Goal: Task Accomplishment & Management: Manage account settings

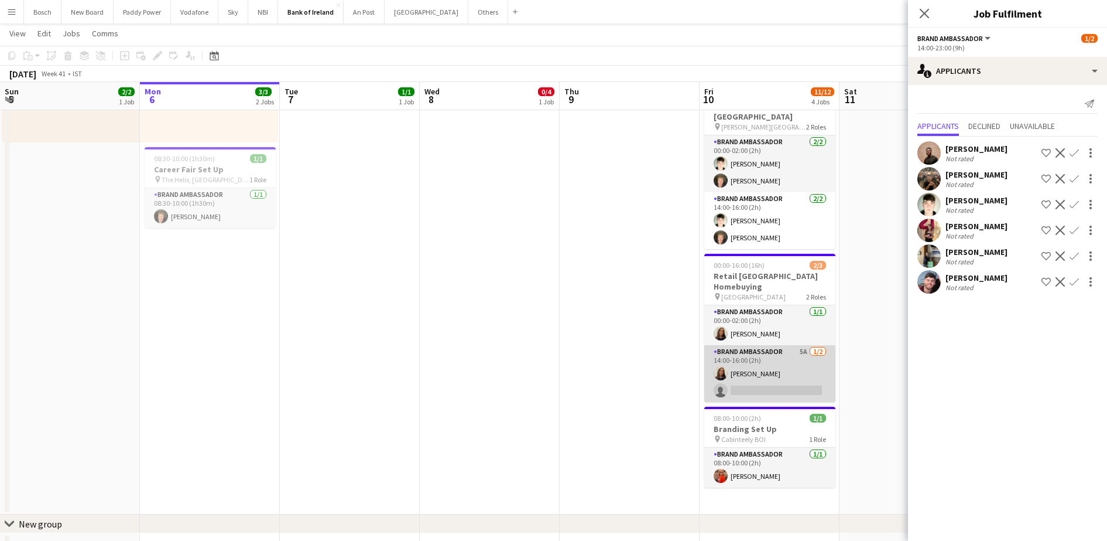
click at [705, 374] on app-card-role "Brand Ambassador 5A [DATE] 14:00-16:00 (2h) [PERSON_NAME] single-neutral-actions" at bounding box center [770, 373] width 131 height 57
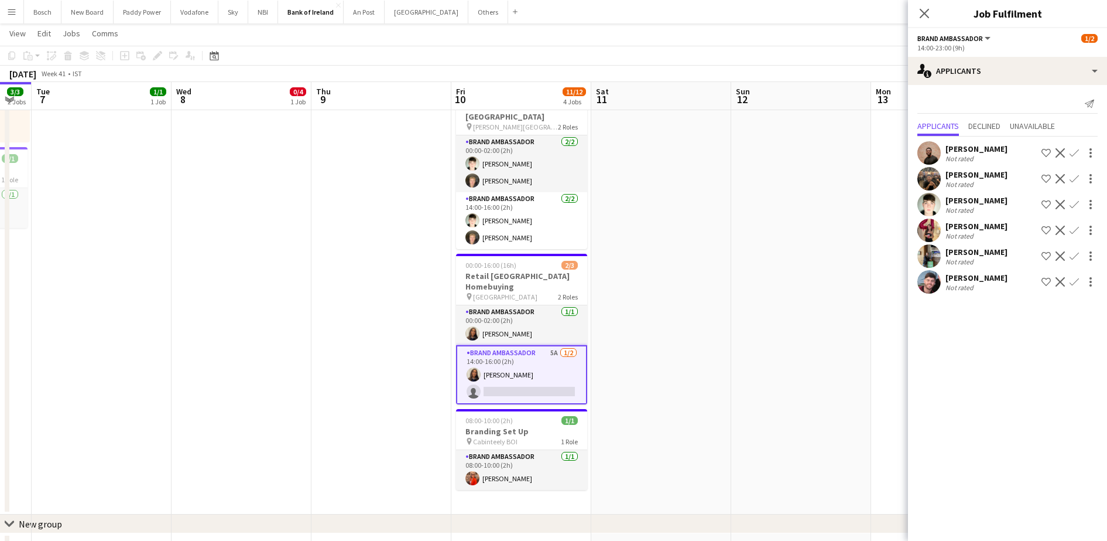
click at [980, 287] on div "Not rated" at bounding box center [977, 287] width 62 height 9
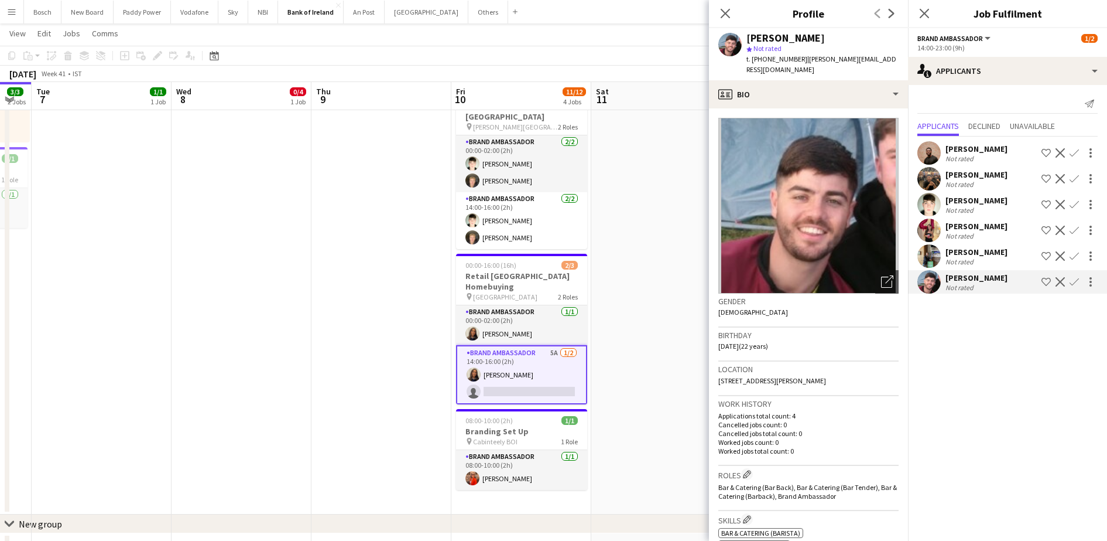
click at [982, 196] on div "[PERSON_NAME]" at bounding box center [977, 200] width 62 height 11
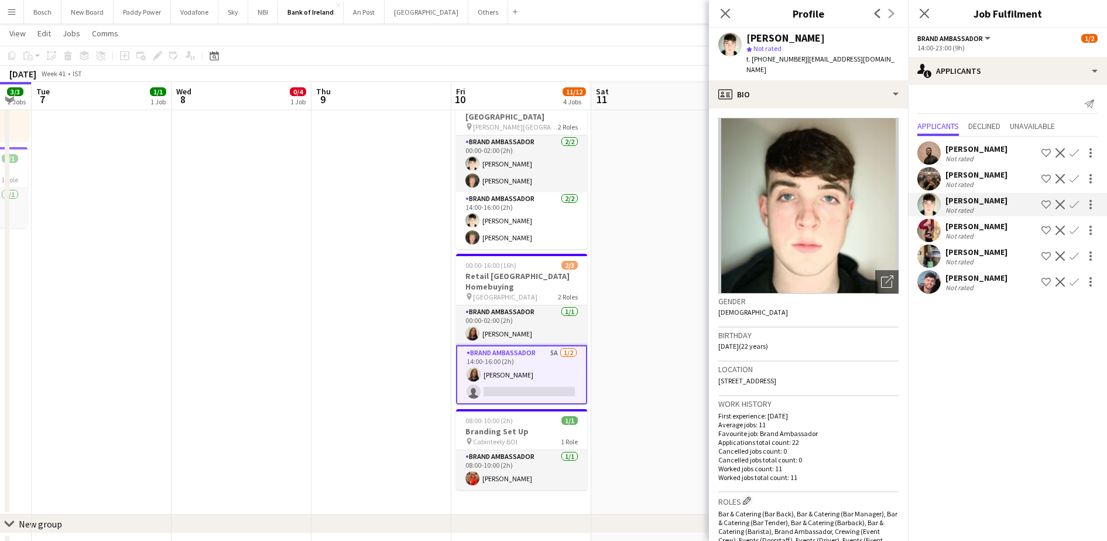
click at [651, 490] on app-date-cell at bounding box center [661, 222] width 140 height 584
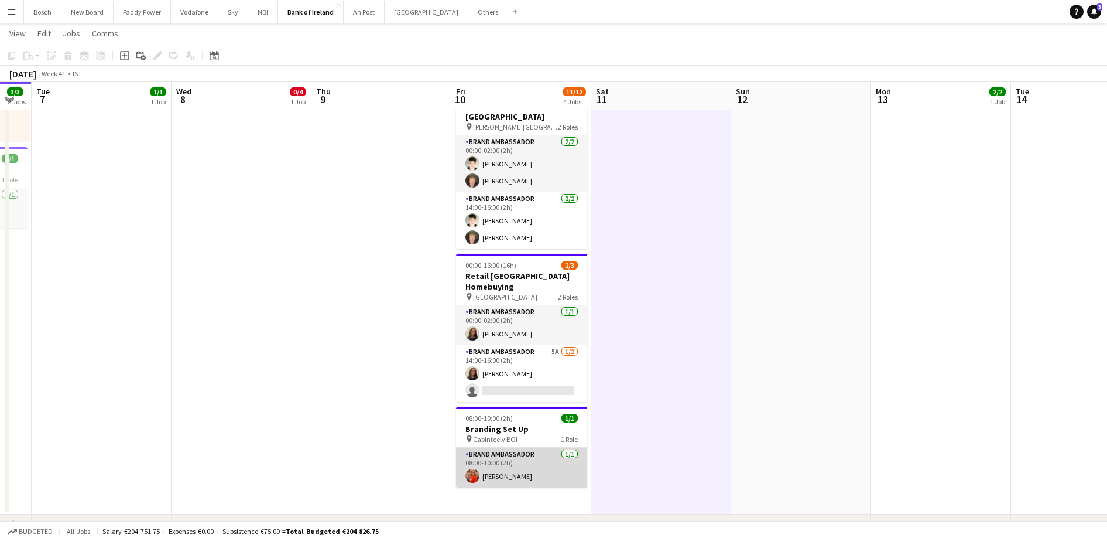
click at [538, 470] on app-card-role "Brand Ambassador [DATE] 08:00-10:00 (2h) [PERSON_NAME]" at bounding box center [521, 467] width 131 height 40
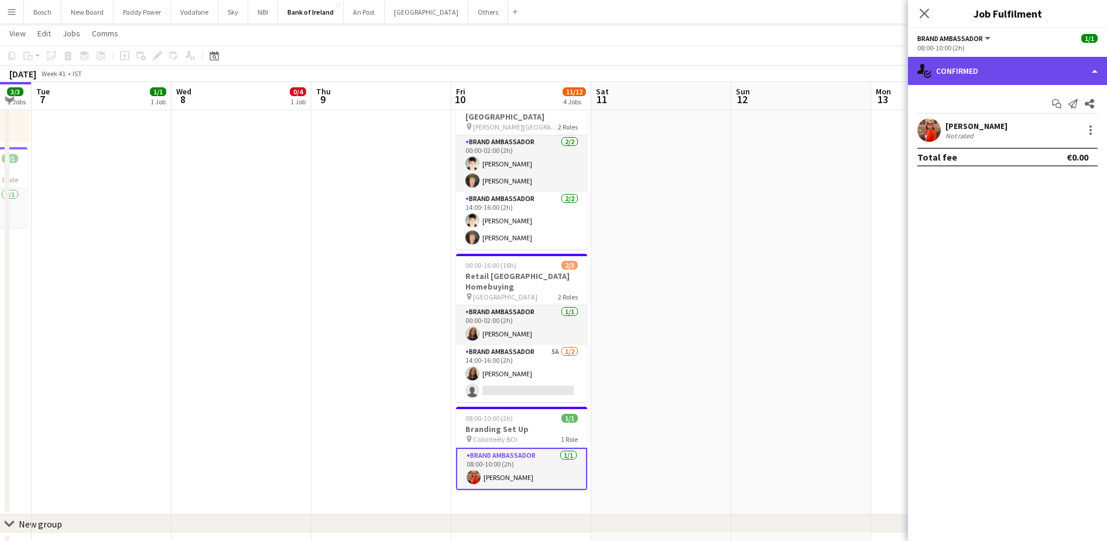
click at [974, 68] on div "single-neutral-actions-check-2 Confirmed" at bounding box center [1007, 71] width 199 height 28
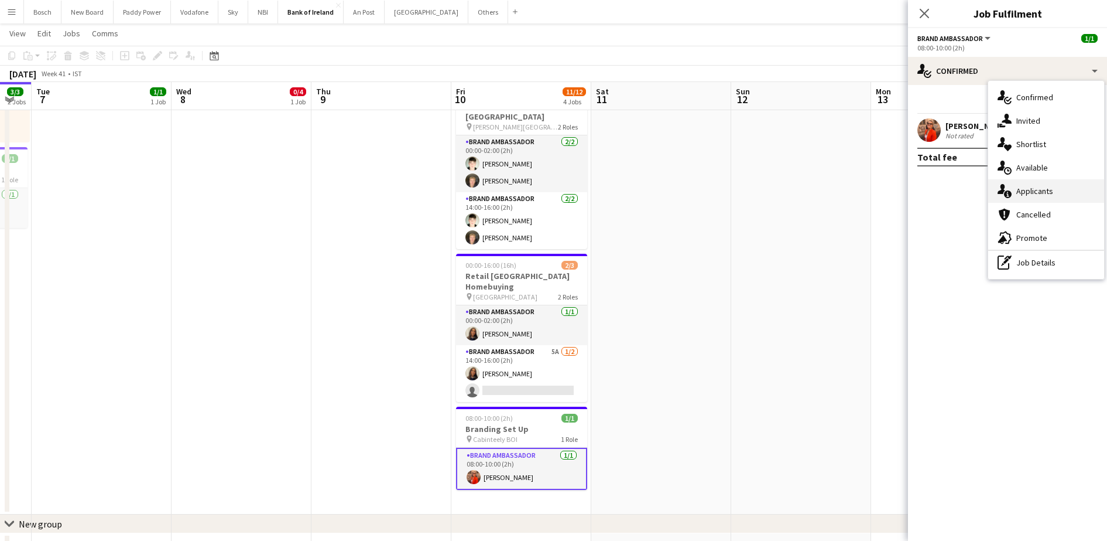
click at [1048, 190] on span "Applicants" at bounding box center [1035, 191] width 37 height 11
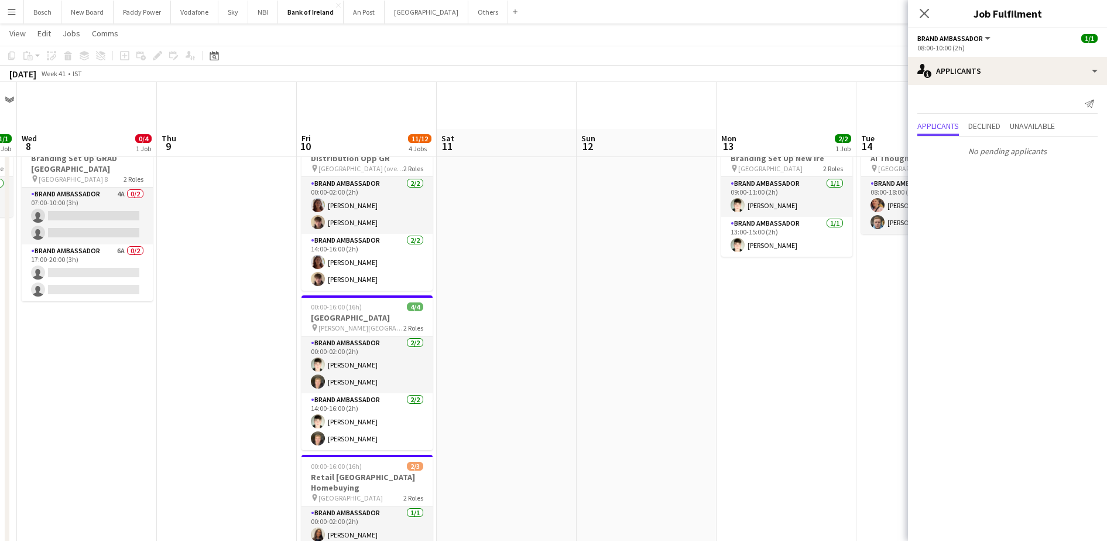
scroll to position [88, 0]
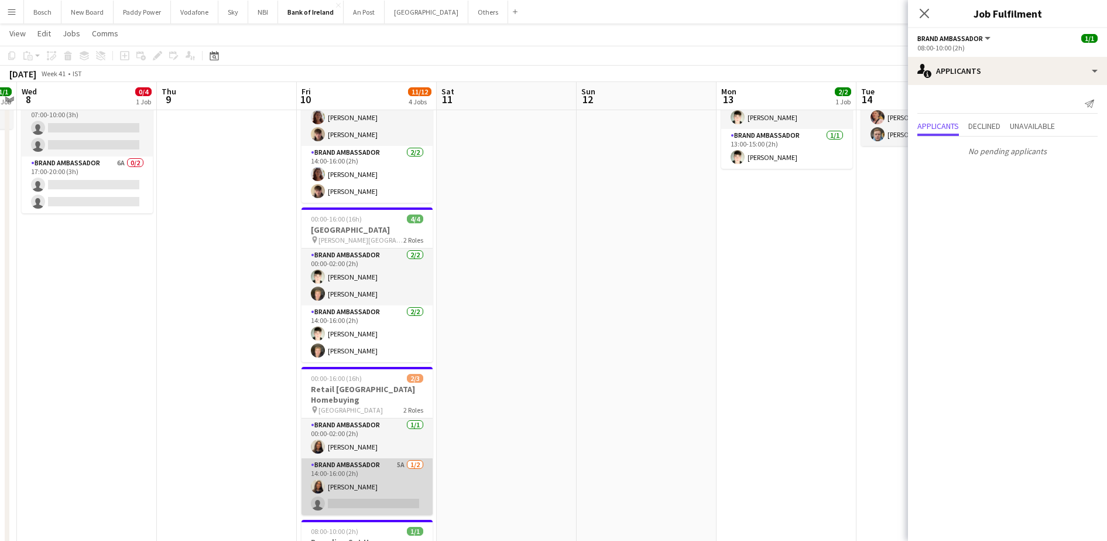
click at [401, 460] on app-card-role "Brand Ambassador 5A [DATE] 14:00-16:00 (2h) [PERSON_NAME] single-neutral-actions" at bounding box center [367, 486] width 131 height 57
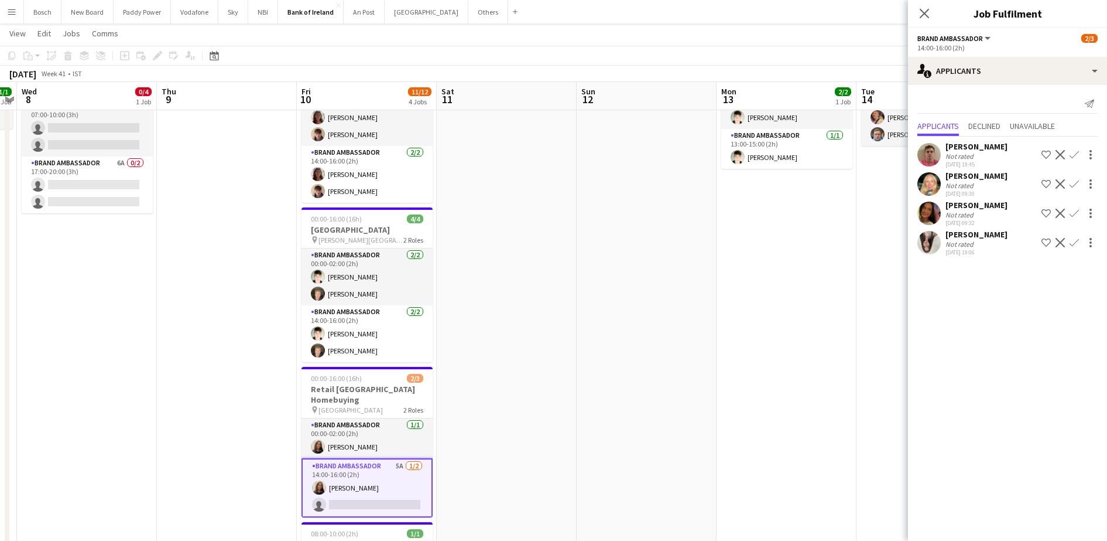
click at [980, 213] on div "Not rated" at bounding box center [977, 214] width 62 height 9
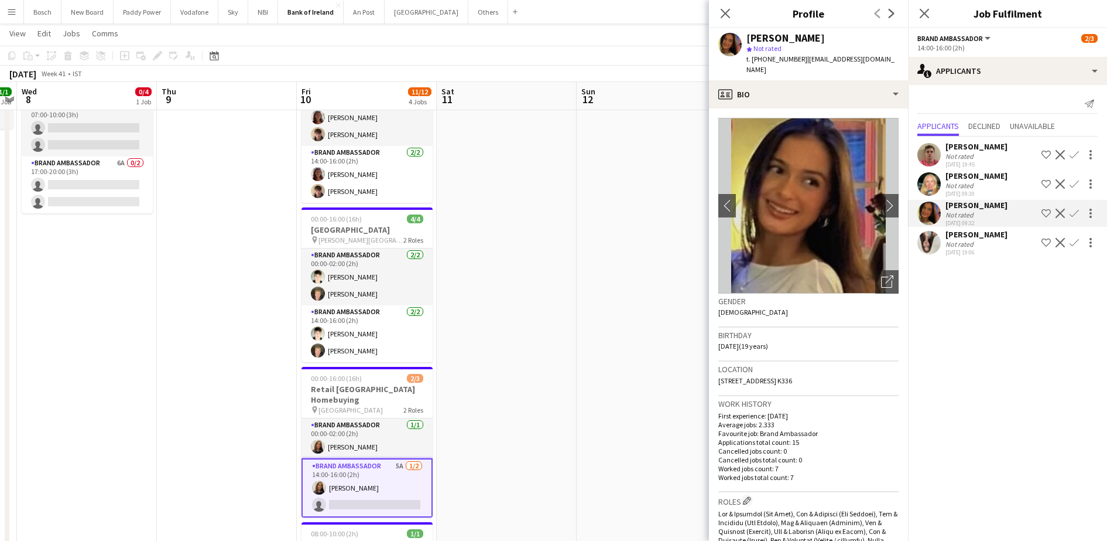
click at [649, 47] on app-toolbar "Copy Paste Paste Ctrl+V Paste with crew Ctrl+Shift+V Paste linked Job [GEOGRAPH…" at bounding box center [553, 56] width 1107 height 20
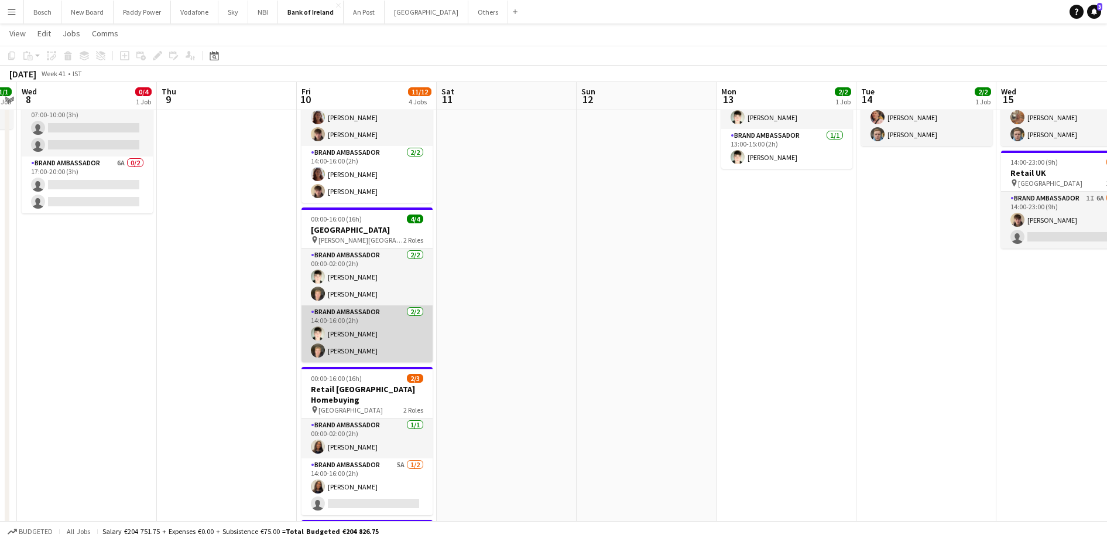
click at [367, 338] on app-card-role "Brand Ambassador [DATE] 14:00-16:00 (2h) [PERSON_NAME] [PERSON_NAME]" at bounding box center [367, 333] width 131 height 57
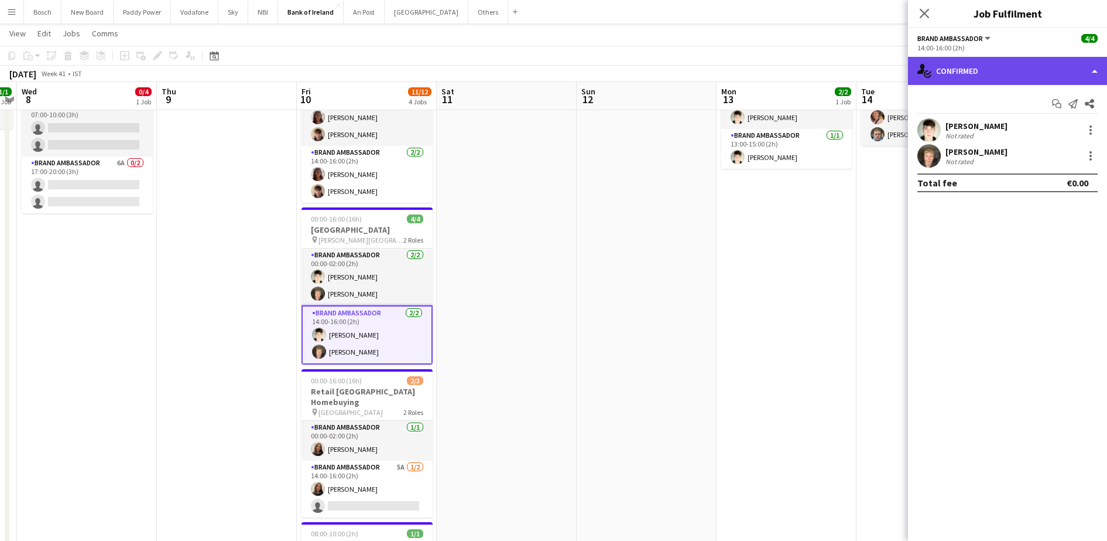
click at [998, 59] on div "single-neutral-actions-check-2 Confirmed" at bounding box center [1007, 71] width 199 height 28
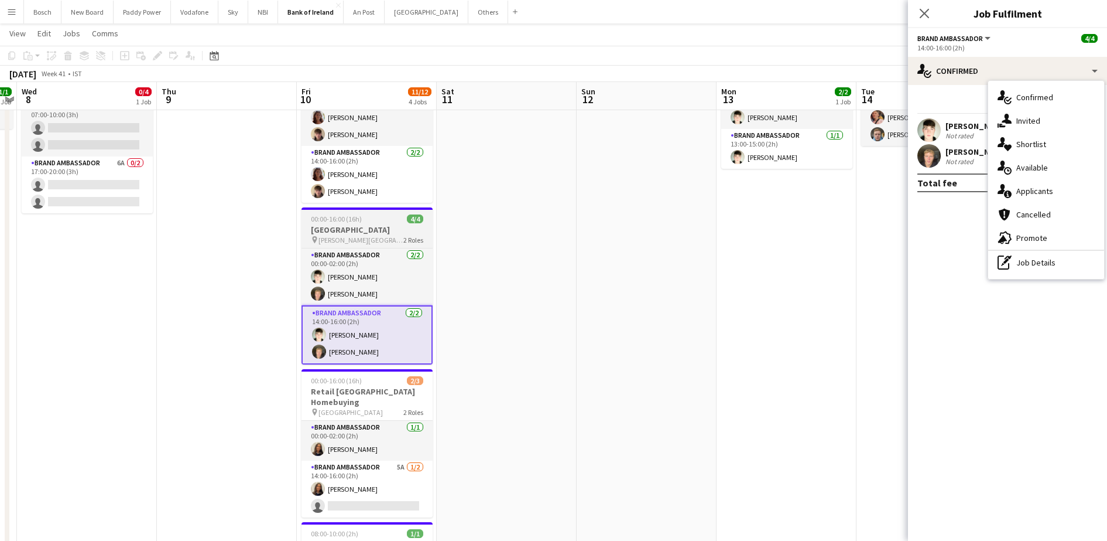
click at [364, 210] on app-job-card "00:00-16:00 (16h) 4/4 [GEOGRAPHIC_DATA] pin [PERSON_NAME] Hotel 2 Roles Brand A…" at bounding box center [367, 285] width 131 height 157
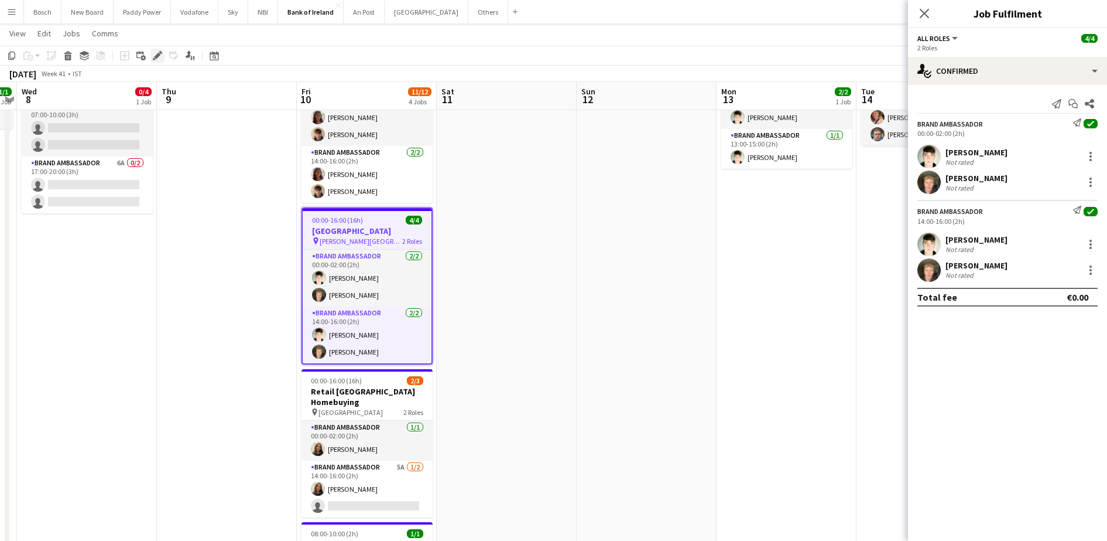
click at [158, 57] on icon at bounding box center [157, 56] width 6 height 6
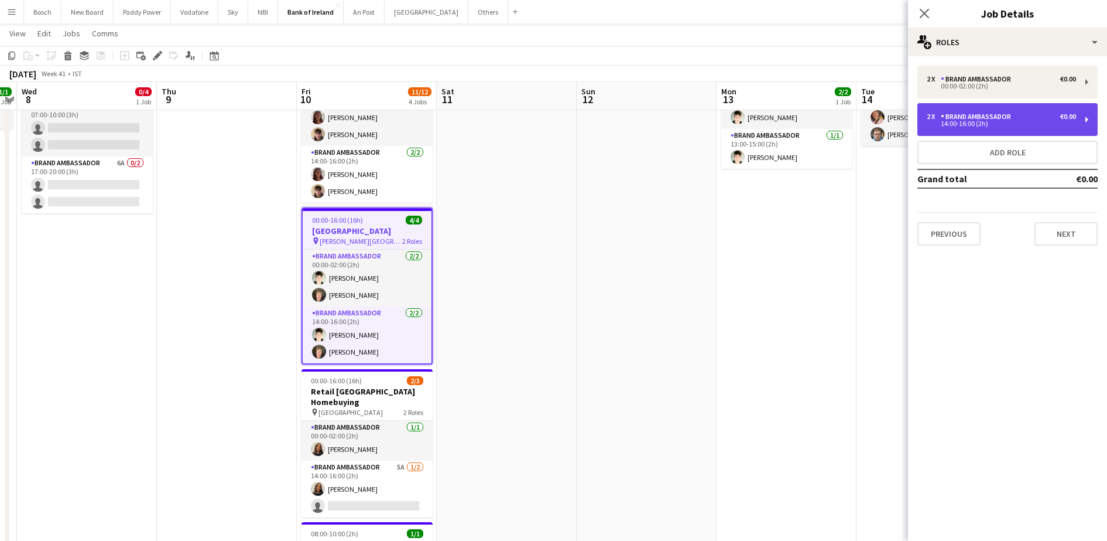
click at [969, 113] on div "Brand Ambassador" at bounding box center [978, 116] width 75 height 8
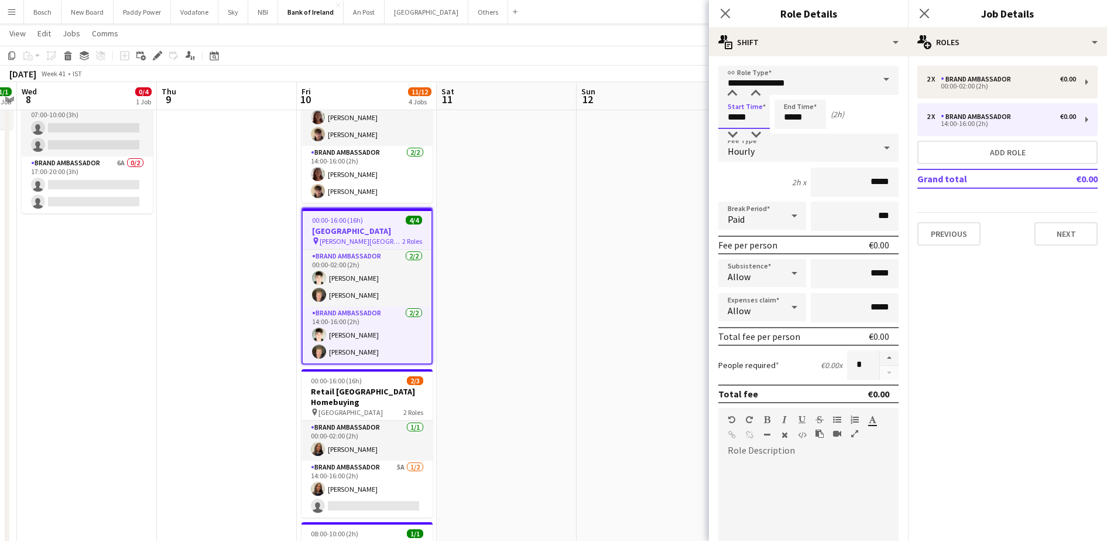
click at [743, 107] on input "*****" at bounding box center [745, 114] width 52 height 29
type input "*****"
click at [806, 115] on input "*****" at bounding box center [801, 114] width 52 height 29
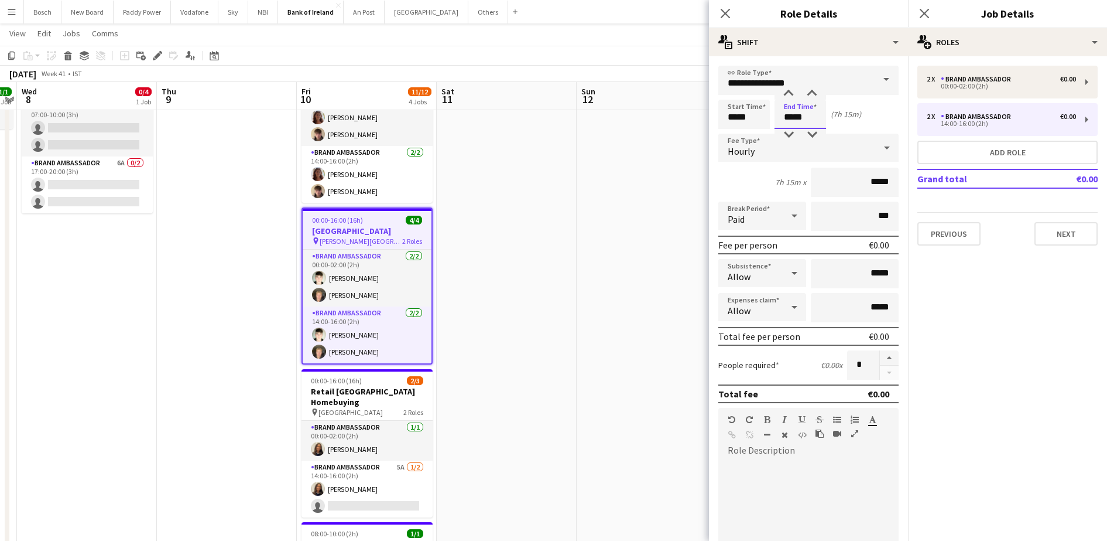
click at [806, 115] on input "*****" at bounding box center [801, 114] width 52 height 29
type input "*****"
click at [636, 75] on div "[DATE] Week 41 • IST" at bounding box center [553, 74] width 1107 height 16
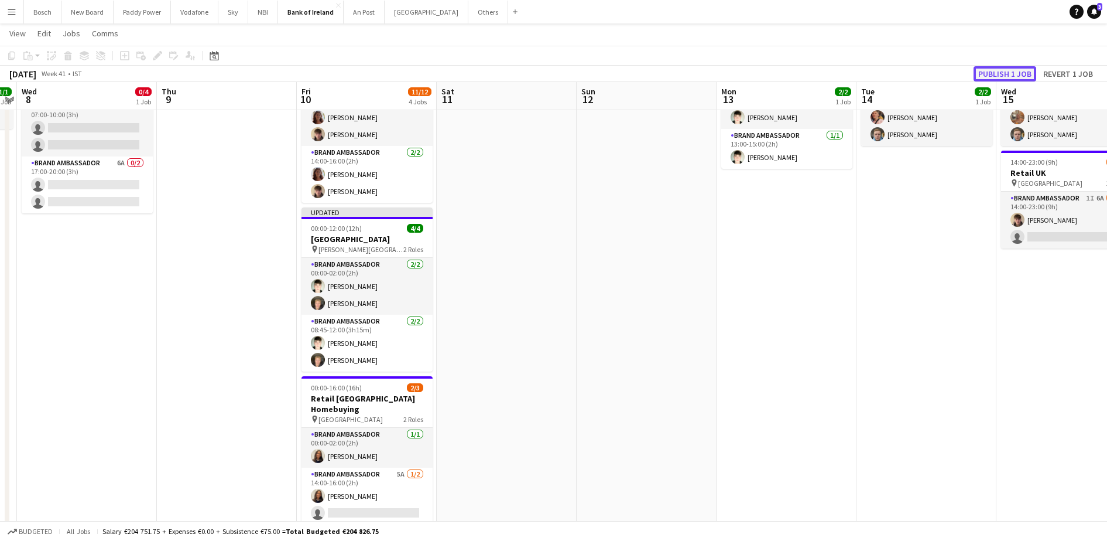
click at [993, 70] on button "Publish 1 job" at bounding box center [1005, 73] width 63 height 15
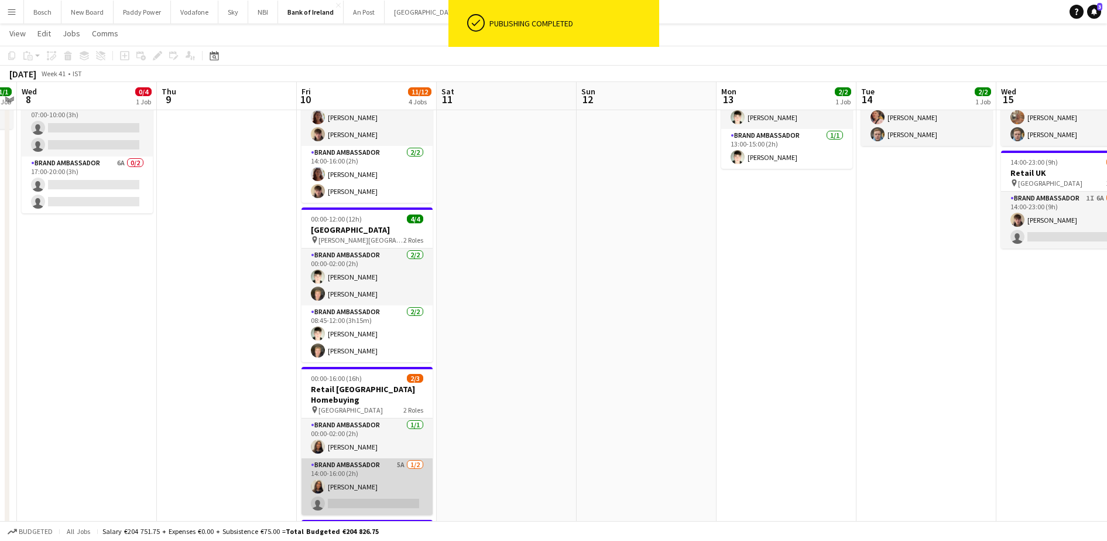
click at [348, 459] on app-card-role "Brand Ambassador 5A [DATE] 14:00-16:00 (2h) [PERSON_NAME] single-neutral-actions" at bounding box center [367, 486] width 131 height 57
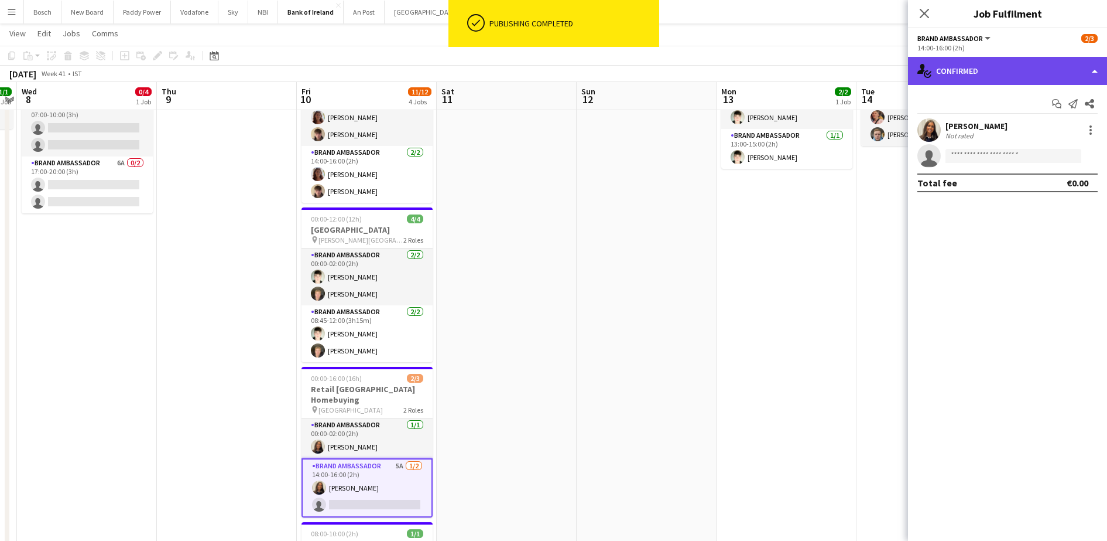
click at [1008, 61] on div "single-neutral-actions-check-2 Confirmed" at bounding box center [1007, 71] width 199 height 28
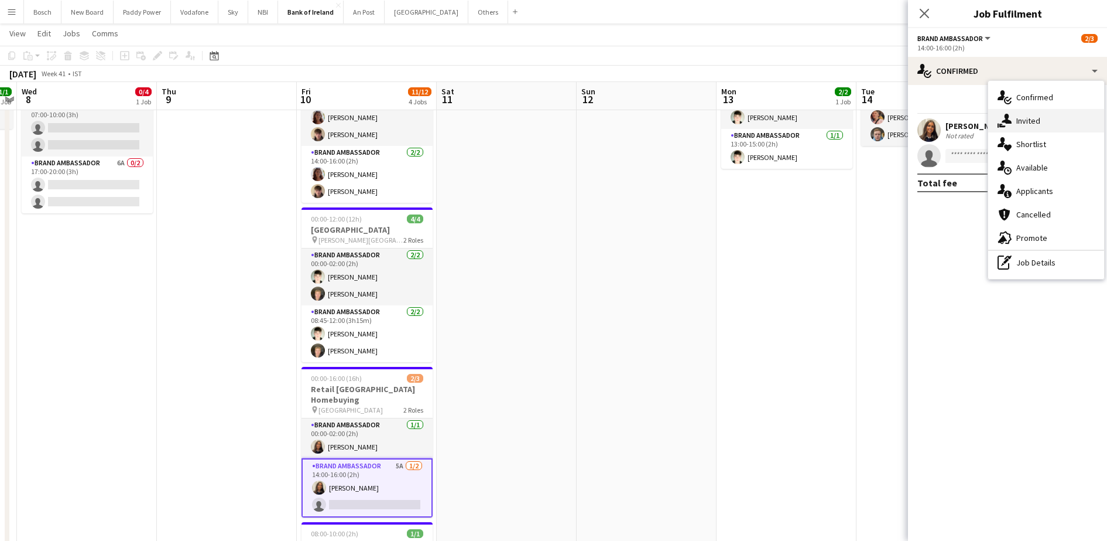
click at [1021, 125] on span "Invited" at bounding box center [1029, 120] width 24 height 11
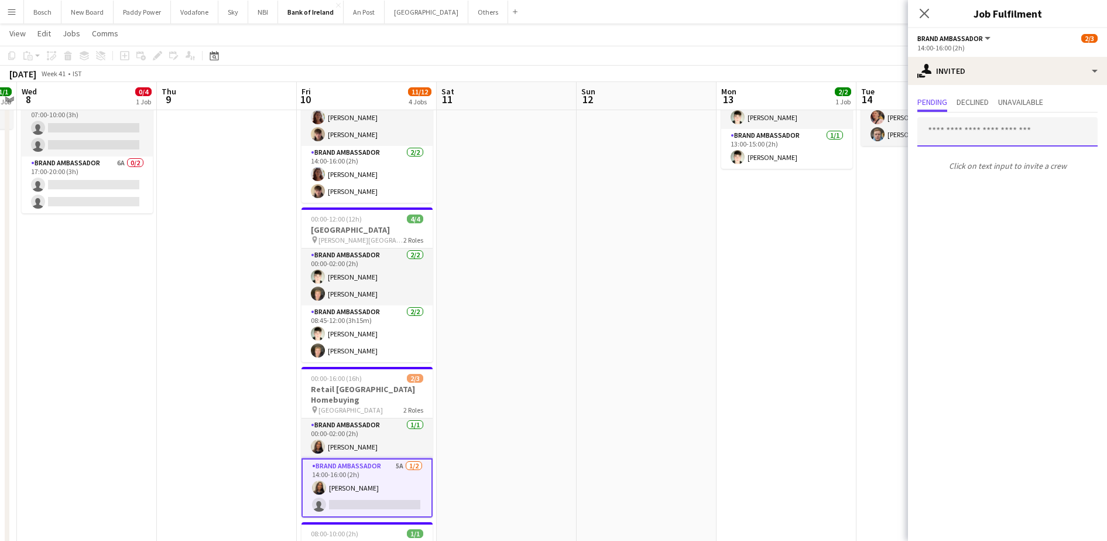
click at [977, 141] on input "text" at bounding box center [1008, 131] width 180 height 29
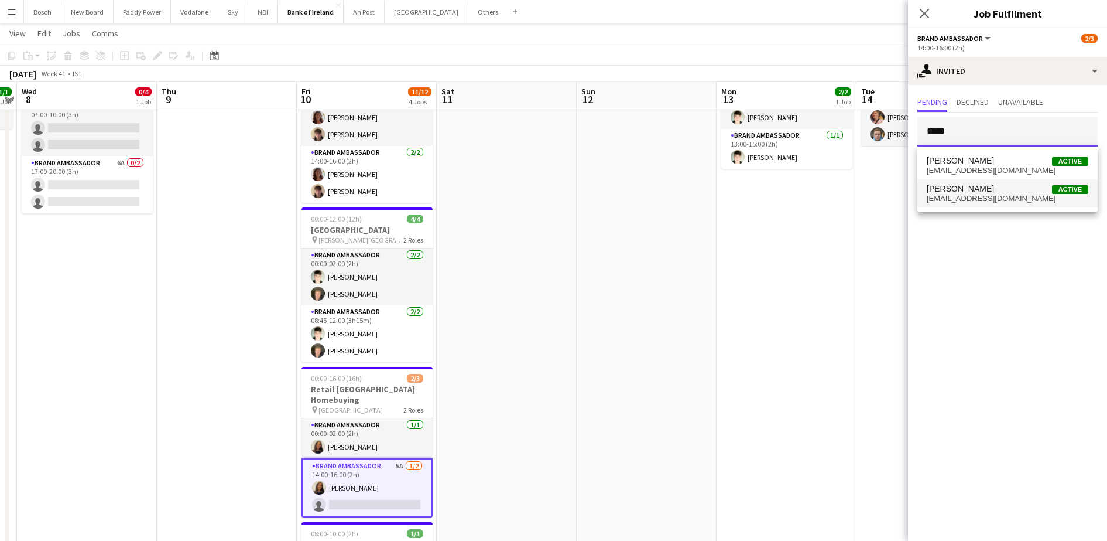
type input "*****"
click at [999, 199] on span "[EMAIL_ADDRESS][DOMAIN_NAME]" at bounding box center [1008, 198] width 162 height 9
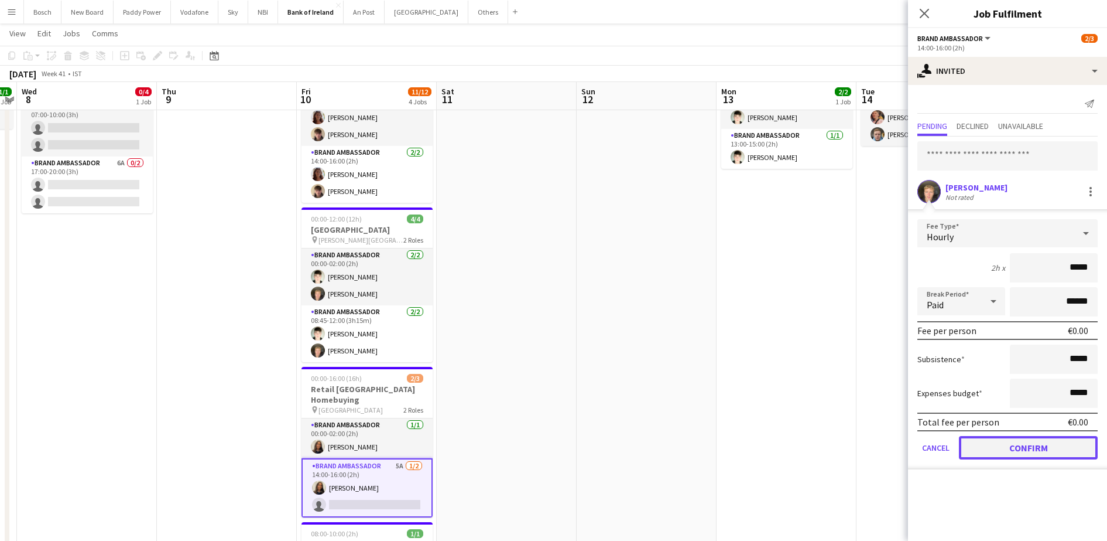
click at [1013, 448] on button "Confirm" at bounding box center [1028, 447] width 139 height 23
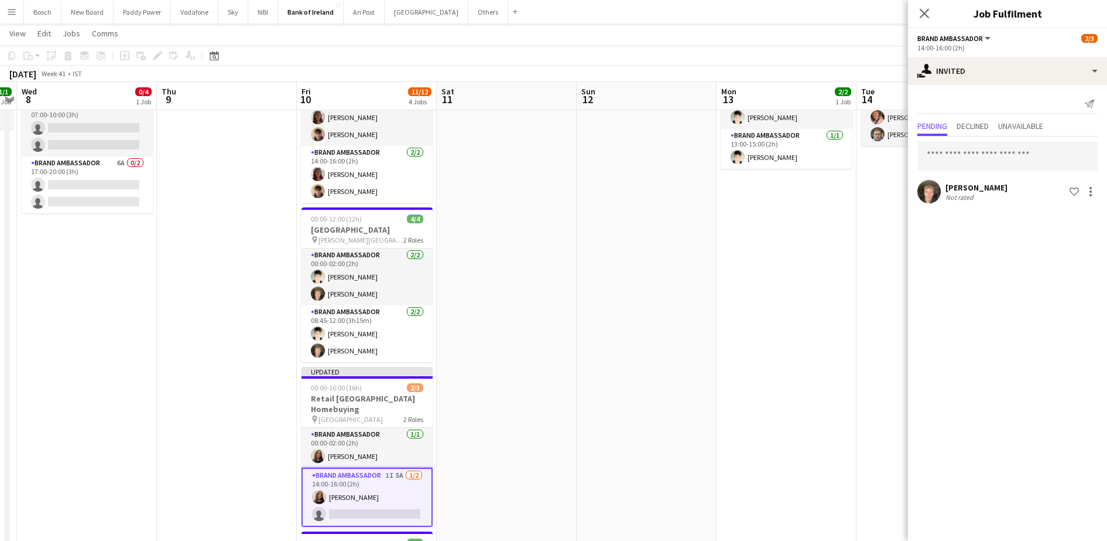
click at [881, 50] on app-toolbar "Copy Paste Paste Ctrl+V Paste with crew Ctrl+Shift+V Paste linked Job [GEOGRAPH…" at bounding box center [553, 56] width 1107 height 20
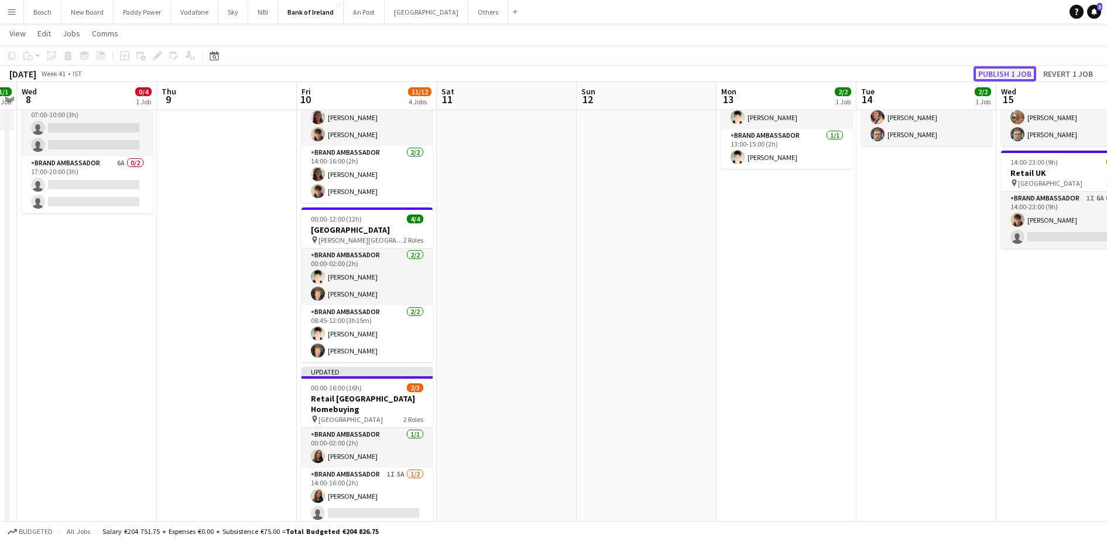
click at [1006, 78] on button "Publish 1 job" at bounding box center [1005, 73] width 63 height 15
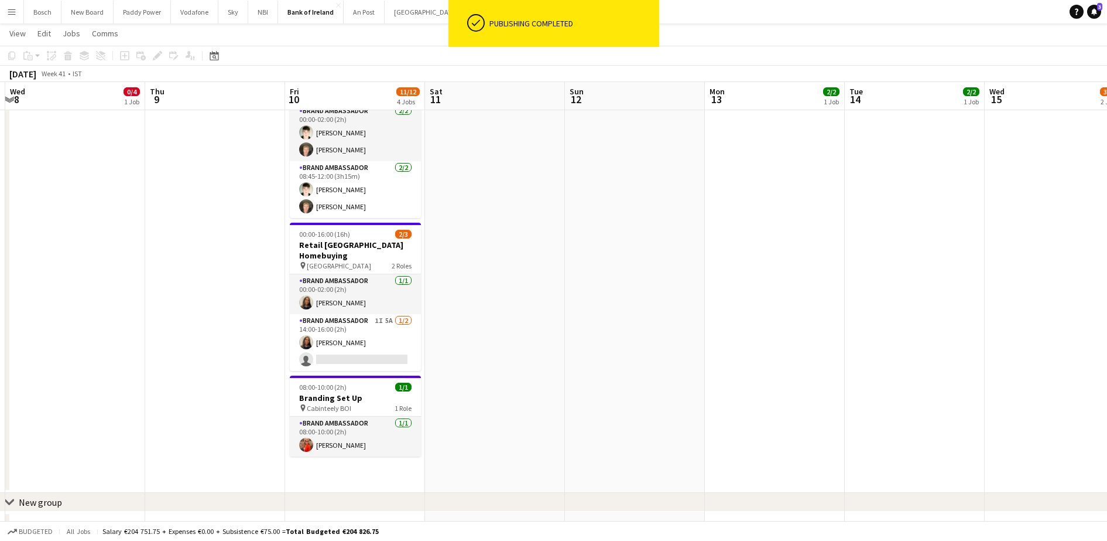
scroll to position [231, 0]
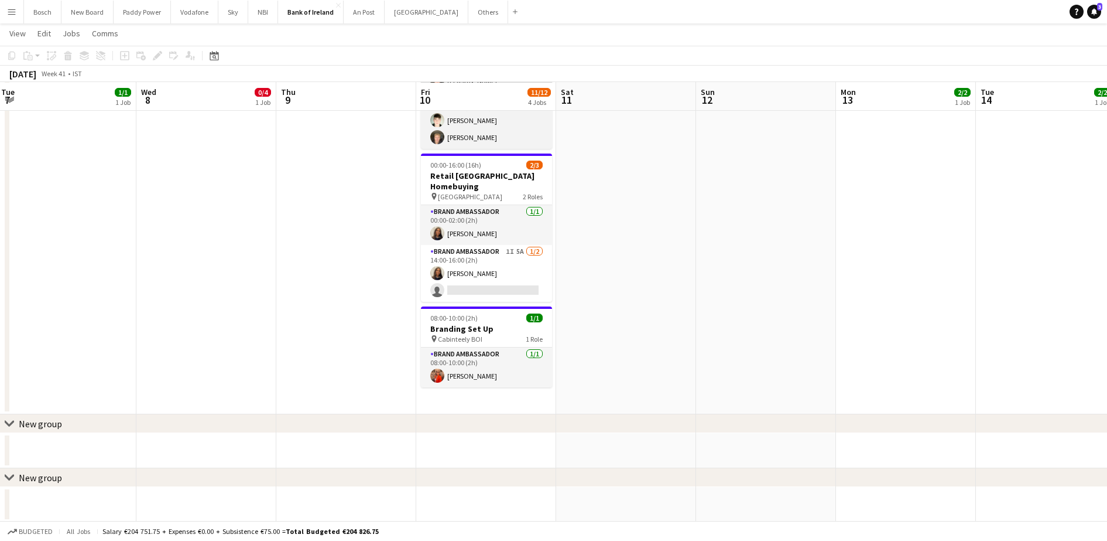
scroll to position [302, 0]
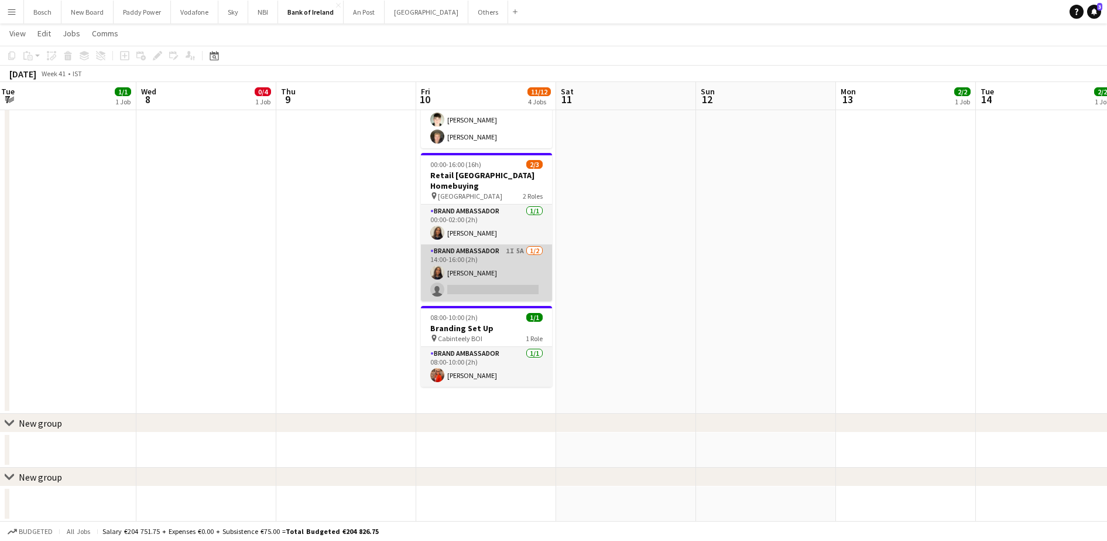
click at [539, 259] on app-card-role "Brand Ambassador 1I 5A 1/2 14:00-16:00 (2h) Lauren Bradshaw single-neutral-acti…" at bounding box center [486, 272] width 131 height 57
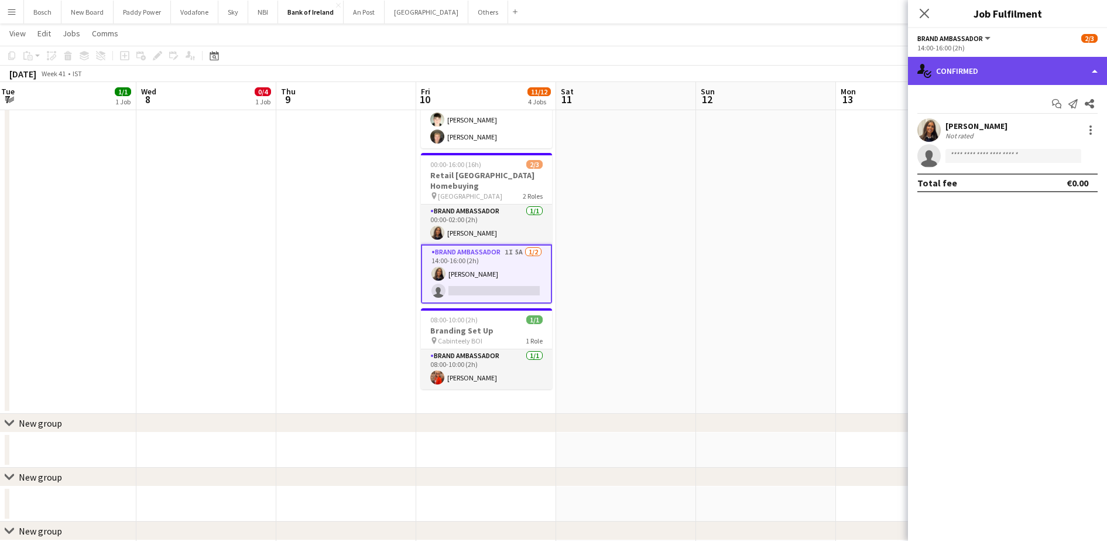
click at [993, 59] on div "single-neutral-actions-check-2 Confirmed" at bounding box center [1007, 71] width 199 height 28
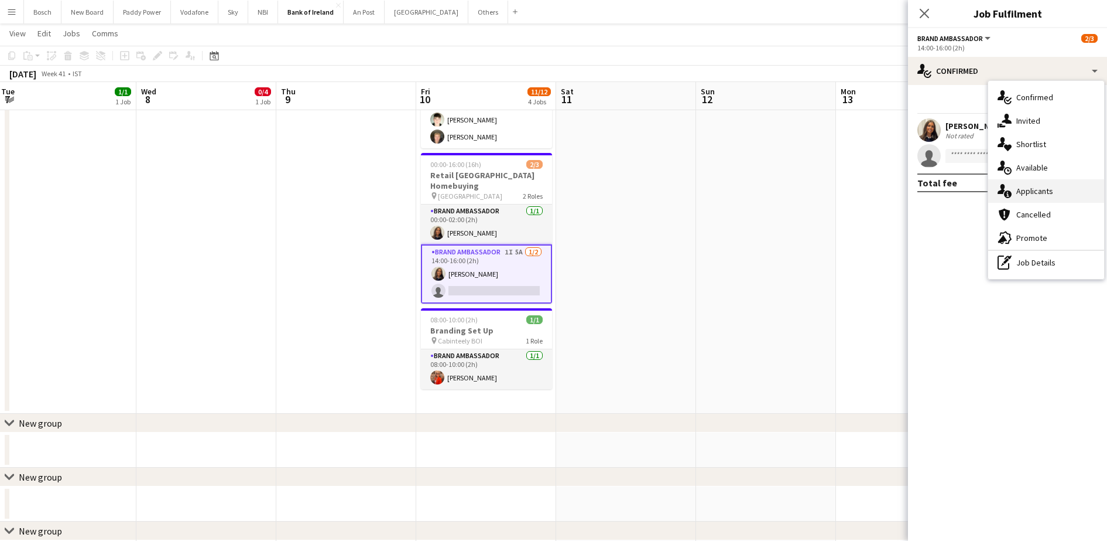
click at [1053, 185] on div "single-neutral-actions-information Applicants" at bounding box center [1047, 190] width 116 height 23
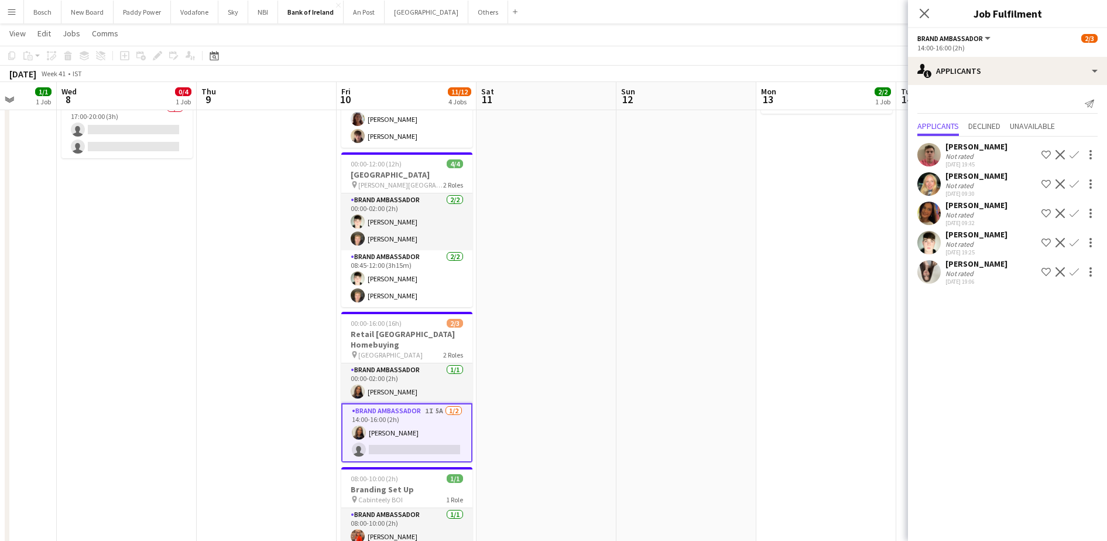
scroll to position [257, 0]
